Goal: Task Accomplishment & Management: Manage account settings

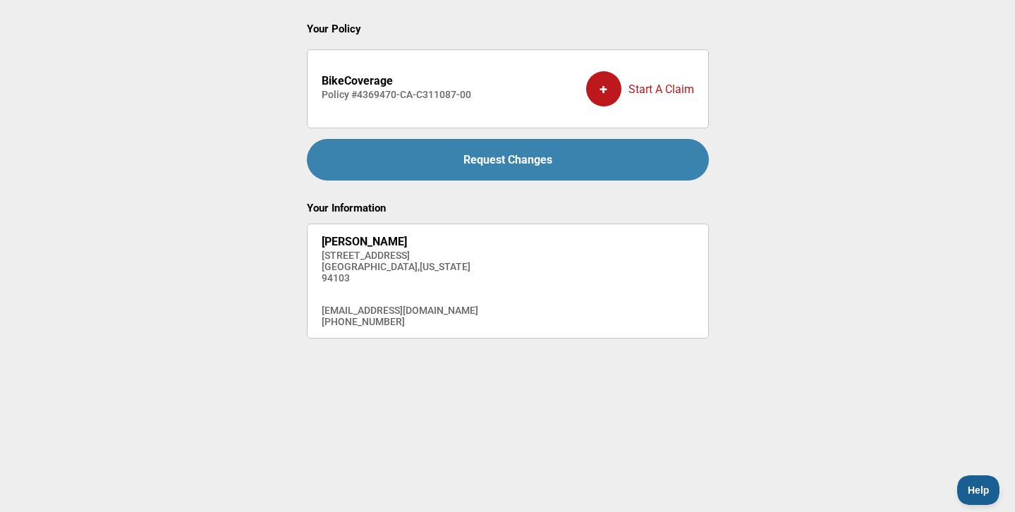
click at [508, 169] on div "Request Changes" at bounding box center [508, 160] width 402 height 42
click at [984, 492] on span "Help" at bounding box center [975, 488] width 42 height 10
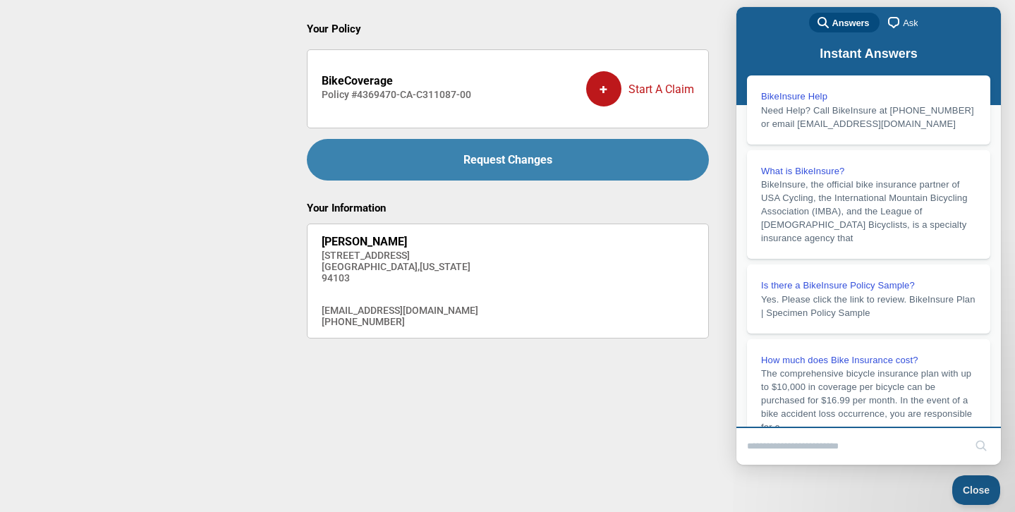
click at [903, 25] on span "Ask" at bounding box center [910, 23] width 15 height 14
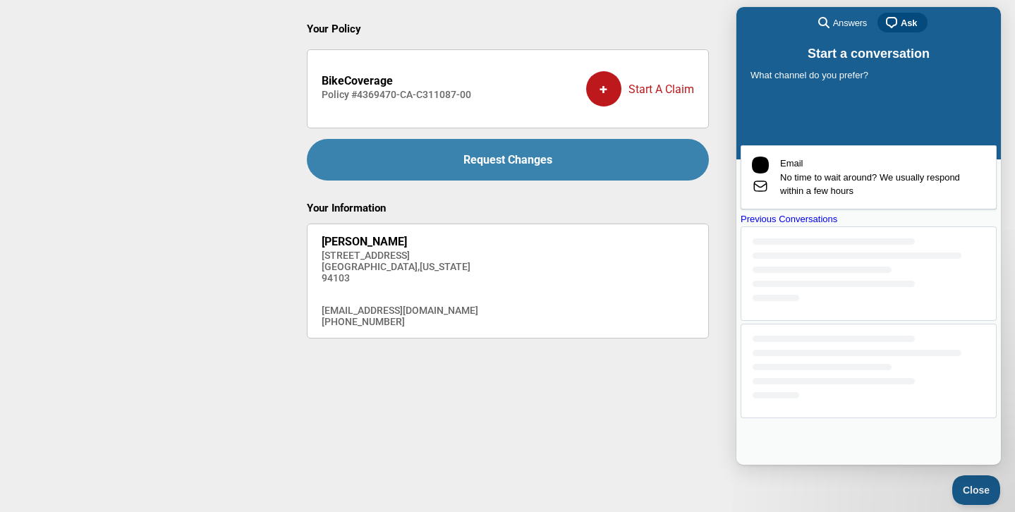
click at [878, 226] on div "Previous Conversations" at bounding box center [868, 219] width 256 height 14
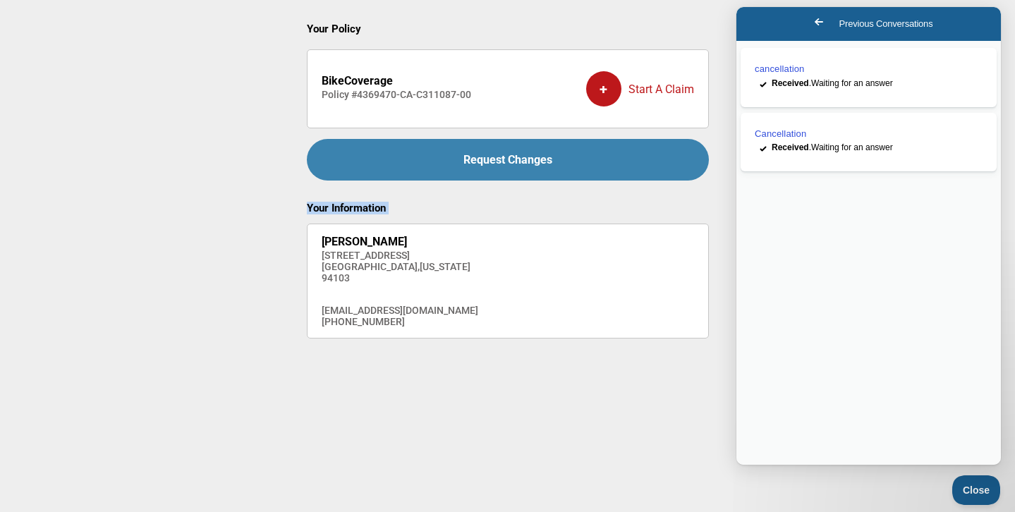
click at [183, 214] on main "Your Policy BikeCoverage Policy # 4369470-CA-C311087-00 + Start A Claim Request…" at bounding box center [507, 224] width 1015 height 448
click at [969, 482] on button "Close" at bounding box center [972, 488] width 48 height 30
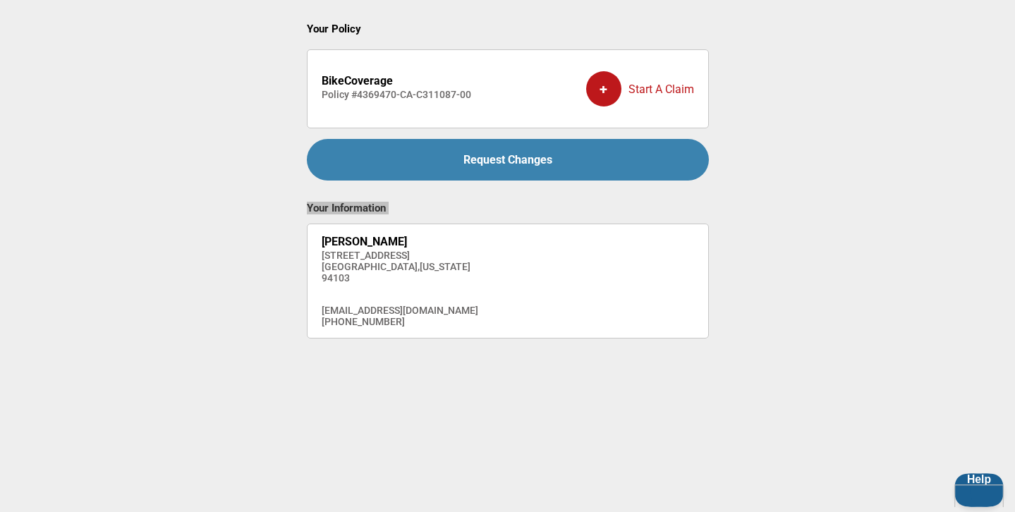
click at [970, 482] on button "Help" at bounding box center [976, 488] width 44 height 30
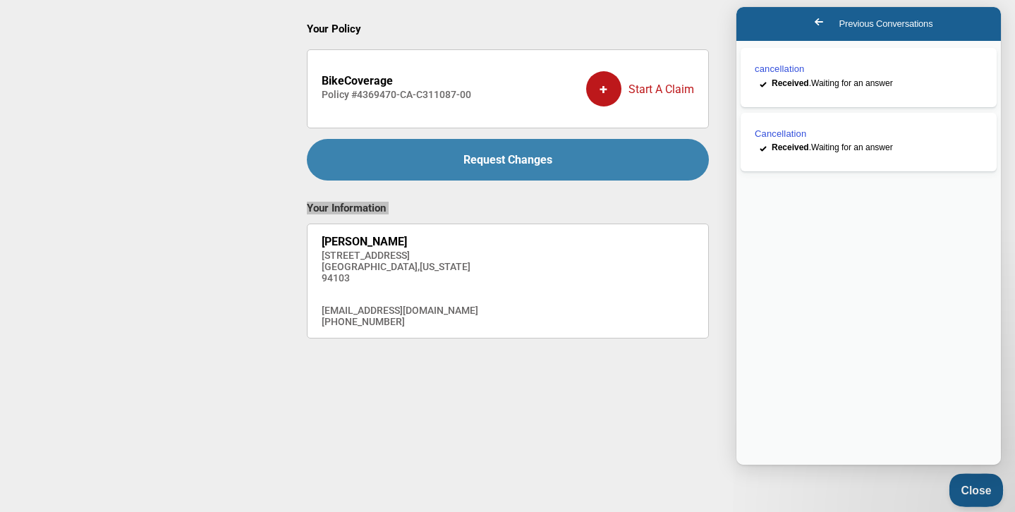
click at [993, 489] on span "Close" at bounding box center [972, 488] width 48 height 10
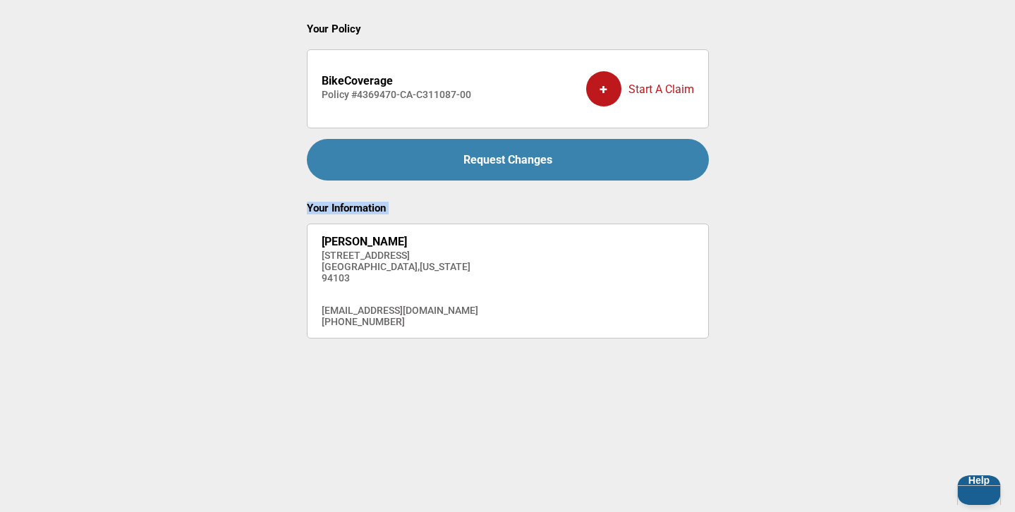
click at [764, 410] on main "Your Policy BikeCoverage Policy # 4369470-CA-C311087-00 + Start A Claim Request…" at bounding box center [507, 224] width 1015 height 448
drag, startPoint x: 488, startPoint y: 97, endPoint x: 309, endPoint y: 97, distance: 179.1
click at [309, 97] on li "BikeCoverage Policy # 4369470-CA-C311087-00 + Start A Claim" at bounding box center [508, 88] width 402 height 79
copy h4 "Policy # 4369470-CA-C311087-00"
